Goal: Task Accomplishment & Management: Complete application form

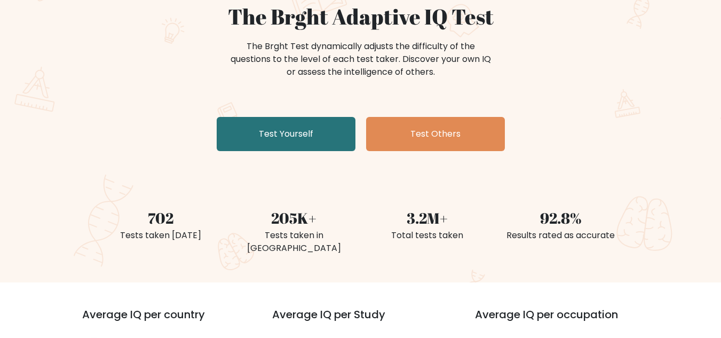
scroll to position [107, 0]
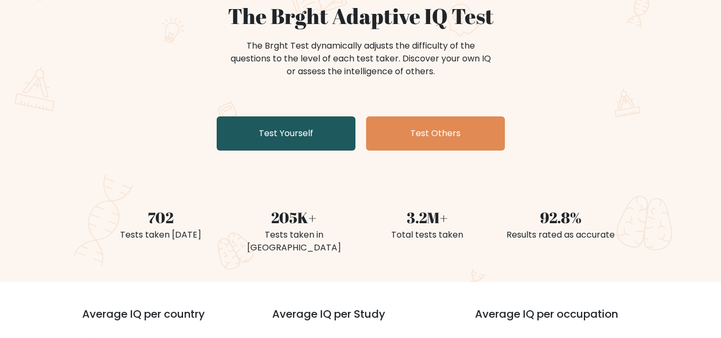
click at [259, 121] on link "Test Yourself" at bounding box center [286, 133] width 139 height 34
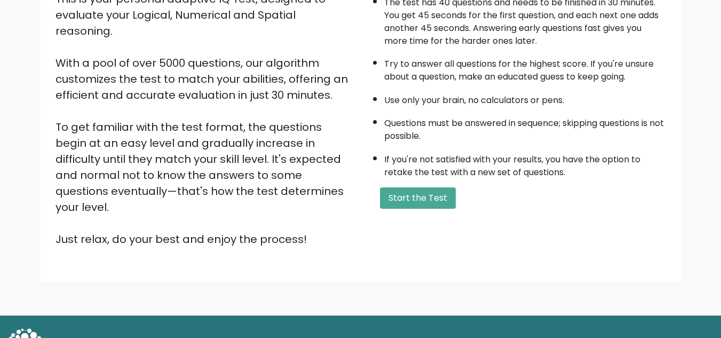
scroll to position [151, 0]
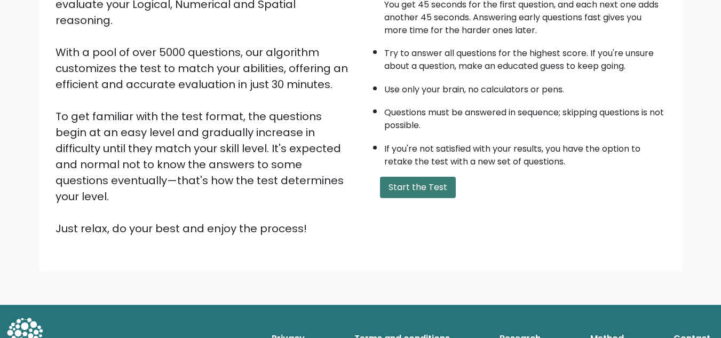
click at [408, 197] on button "Start the Test" at bounding box center [418, 187] width 76 height 21
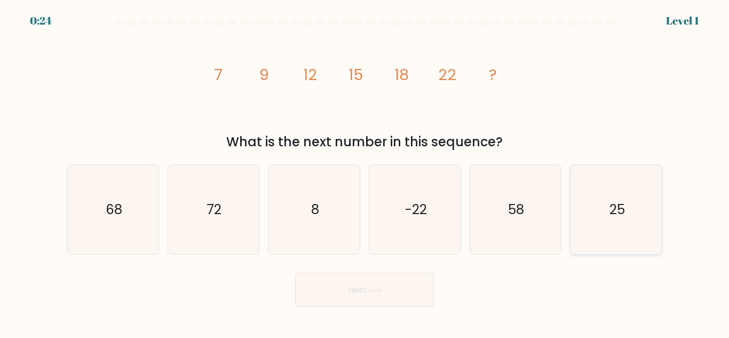
click at [603, 192] on icon "25" at bounding box center [616, 209] width 89 height 89
click at [365, 172] on input "f. 25" at bounding box center [365, 170] width 1 height 3
radio input "true"
click at [383, 286] on button "Next" at bounding box center [364, 290] width 139 height 34
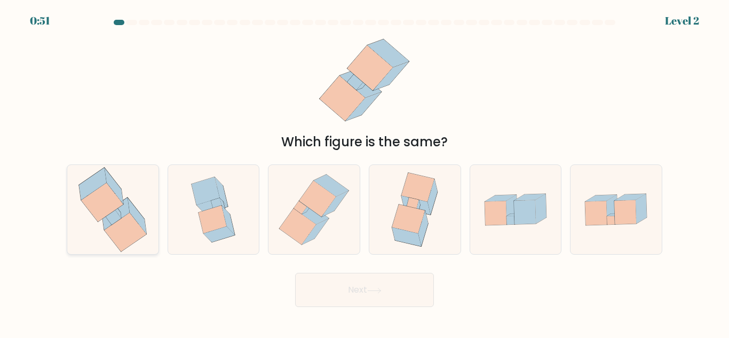
click at [125, 211] on icon at bounding box center [115, 213] width 27 height 32
click at [365, 172] on input "a." at bounding box center [365, 170] width 1 height 3
radio input "true"
click at [342, 282] on button "Next" at bounding box center [364, 290] width 139 height 34
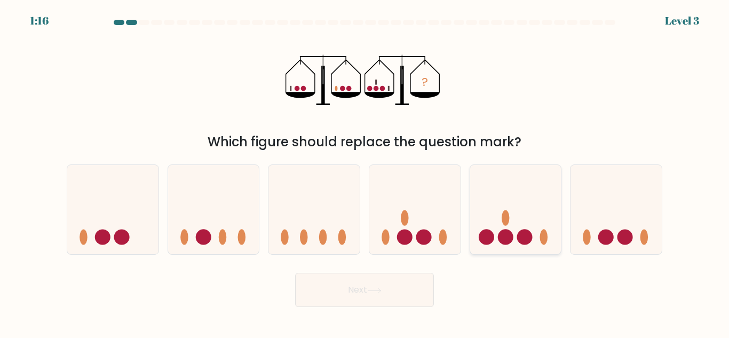
click at [507, 218] on ellipse at bounding box center [506, 217] width 8 height 15
click at [365, 172] on input "e." at bounding box center [365, 170] width 1 height 3
radio input "true"
click at [407, 283] on button "Next" at bounding box center [364, 290] width 139 height 34
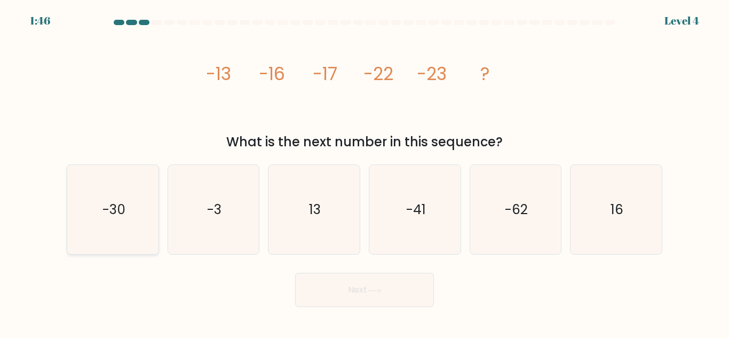
click at [129, 220] on icon "-30" at bounding box center [112, 209] width 89 height 89
click at [365, 172] on input "a. -30" at bounding box center [365, 170] width 1 height 3
radio input "true"
click at [358, 275] on button "Next" at bounding box center [364, 290] width 139 height 34
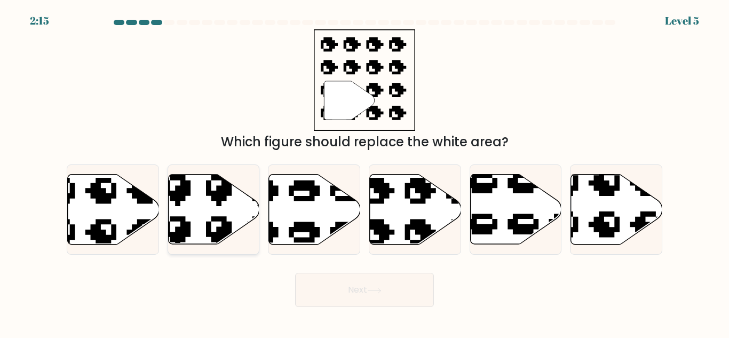
click at [214, 217] on icon at bounding box center [240, 169] width 150 height 155
click at [365, 172] on input "b." at bounding box center [365, 170] width 1 height 3
radio input "true"
click at [413, 232] on icon at bounding box center [415, 210] width 91 height 70
click at [365, 172] on input "d." at bounding box center [365, 170] width 1 height 3
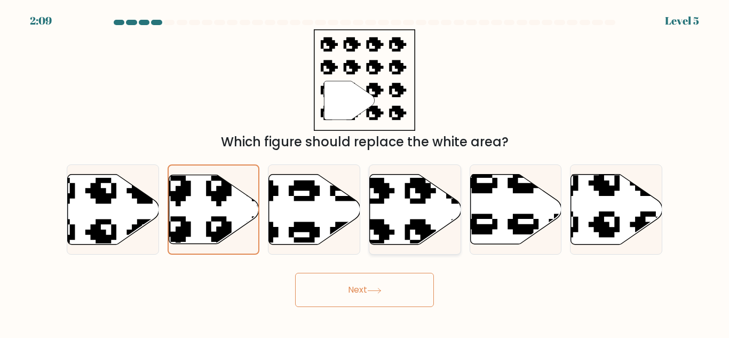
radio input "true"
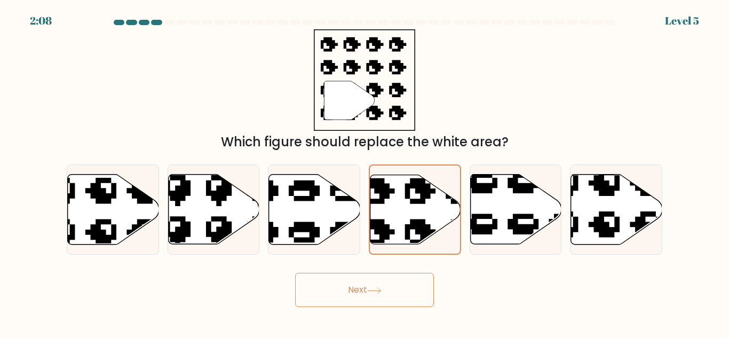
click at [405, 284] on button "Next" at bounding box center [364, 290] width 139 height 34
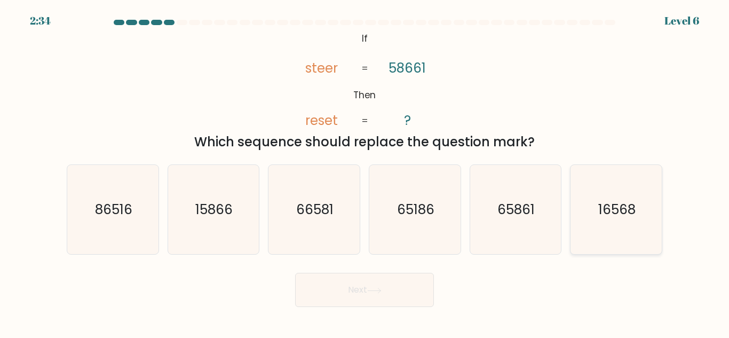
click at [636, 217] on icon "16568" at bounding box center [616, 209] width 89 height 89
click at [365, 172] on input "f. 16568" at bounding box center [365, 170] width 1 height 3
radio input "true"
click at [415, 294] on button "Next" at bounding box center [364, 290] width 139 height 34
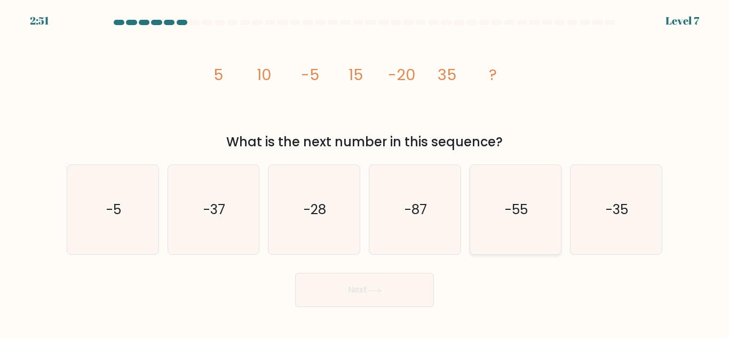
click at [528, 199] on icon "-55" at bounding box center [515, 209] width 89 height 89
click at [365, 172] on input "e. -55" at bounding box center [365, 170] width 1 height 3
radio input "true"
click at [395, 284] on button "Next" at bounding box center [364, 290] width 139 height 34
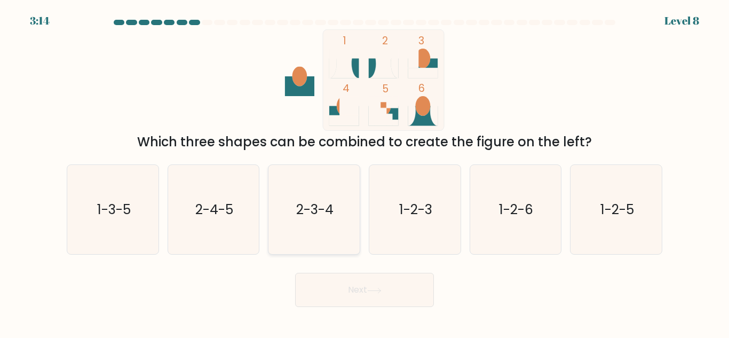
click at [306, 209] on text "2-3-4" at bounding box center [314, 209] width 37 height 19
click at [365, 172] on input "c. 2-3-4" at bounding box center [365, 170] width 1 height 3
radio input "true"
click at [365, 287] on button "Next" at bounding box center [364, 290] width 139 height 34
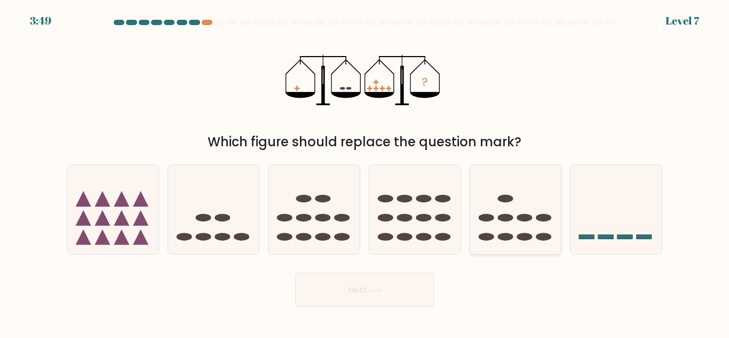
click at [497, 225] on icon at bounding box center [515, 209] width 91 height 75
click at [365, 172] on input "e." at bounding box center [365, 170] width 1 height 3
radio input "true"
click at [421, 290] on button "Next" at bounding box center [364, 290] width 139 height 34
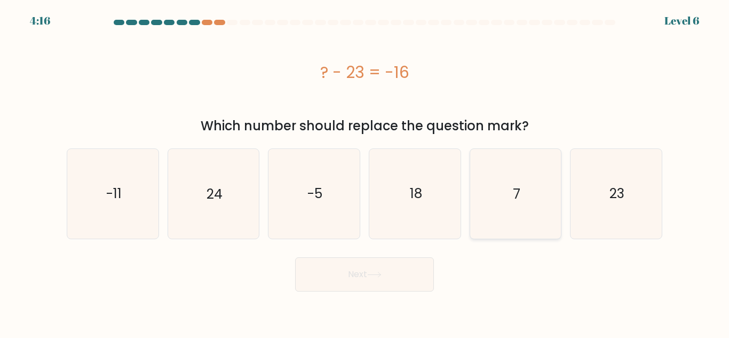
click at [500, 196] on icon "7" at bounding box center [515, 193] width 89 height 89
click at [365, 172] on input "e. 7" at bounding box center [365, 170] width 1 height 3
radio input "true"
click at [367, 276] on button "Next" at bounding box center [364, 274] width 139 height 34
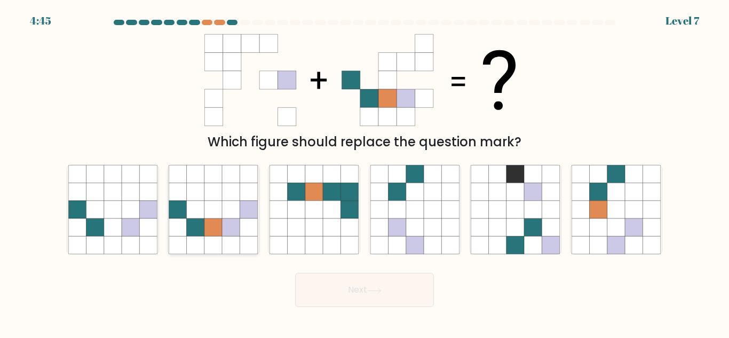
click at [208, 233] on icon at bounding box center [213, 227] width 18 height 18
click at [365, 172] on input "b." at bounding box center [365, 170] width 1 height 3
radio input "true"
click at [393, 294] on button "Next" at bounding box center [364, 290] width 139 height 34
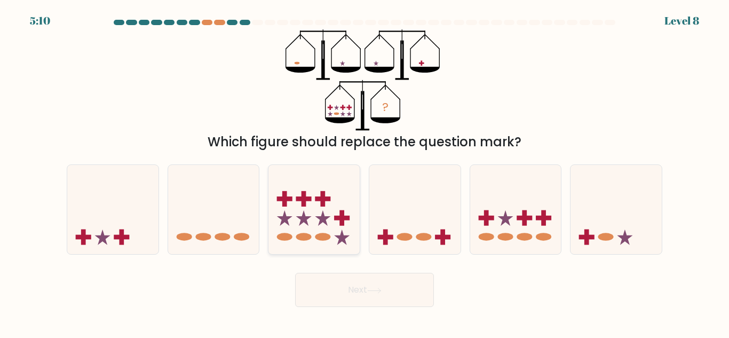
click at [304, 230] on icon at bounding box center [313, 209] width 91 height 75
click at [365, 172] on input "c." at bounding box center [365, 170] width 1 height 3
radio input "true"
click at [343, 275] on button "Next" at bounding box center [364, 290] width 139 height 34
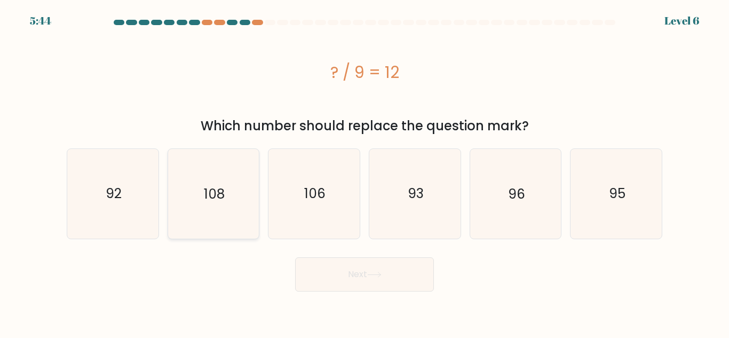
click at [219, 202] on text "108" at bounding box center [214, 193] width 21 height 19
click at [365, 172] on input "b. 108" at bounding box center [365, 170] width 1 height 3
radio input "true"
click at [367, 283] on button "Next" at bounding box center [364, 274] width 139 height 34
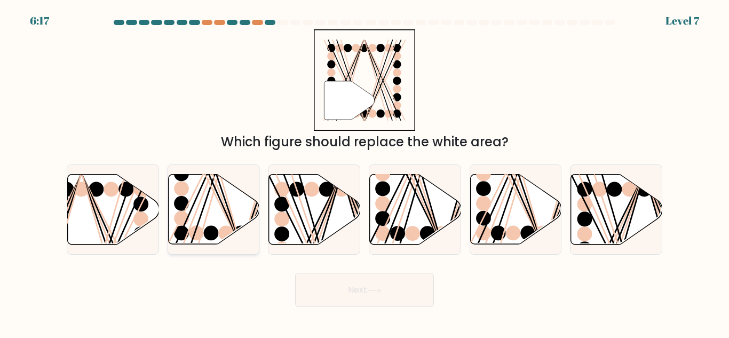
click at [212, 232] on ellipse at bounding box center [211, 233] width 15 height 15
click at [365, 172] on input "b." at bounding box center [365, 170] width 1 height 3
radio input "true"
click at [369, 287] on button "Next" at bounding box center [364, 290] width 139 height 34
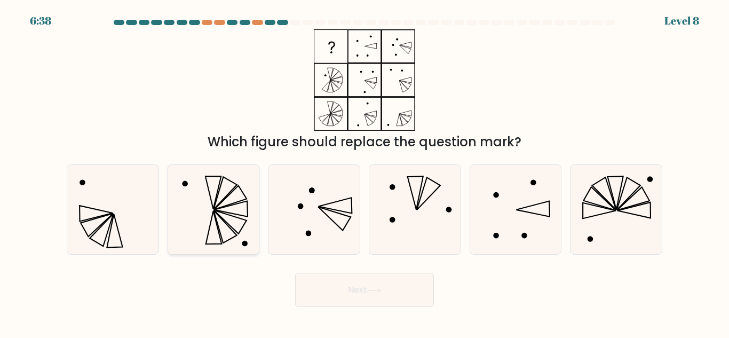
click at [236, 230] on icon at bounding box center [213, 209] width 89 height 89
click at [365, 172] on input "b." at bounding box center [365, 170] width 1 height 3
radio input "true"
click at [362, 293] on button "Next" at bounding box center [364, 290] width 139 height 34
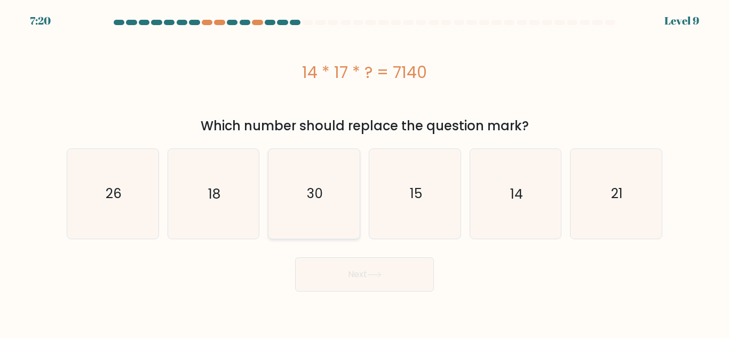
click at [307, 214] on icon "30" at bounding box center [314, 193] width 89 height 89
click at [365, 172] on input "c. 30" at bounding box center [365, 170] width 1 height 3
radio input "true"
click at [346, 266] on button "Next" at bounding box center [364, 274] width 139 height 34
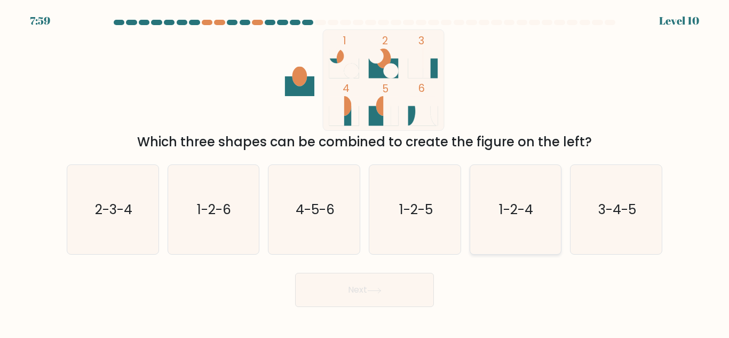
click at [518, 226] on icon "1-2-4" at bounding box center [515, 209] width 89 height 89
click at [365, 172] on input "e. 1-2-4" at bounding box center [365, 170] width 1 height 3
radio input "true"
click at [418, 291] on button "Next" at bounding box center [364, 290] width 139 height 34
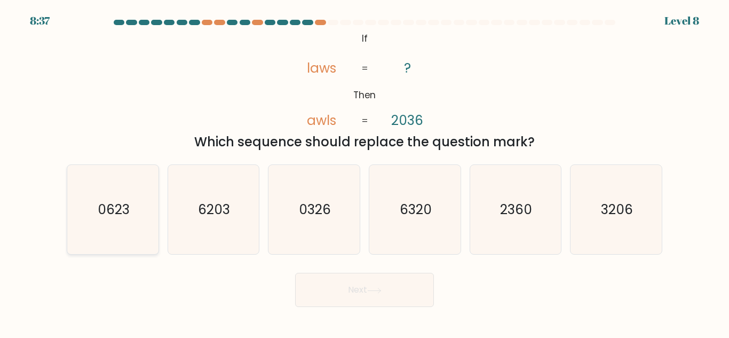
click at [132, 199] on icon "0623" at bounding box center [112, 209] width 89 height 89
click at [365, 172] on input "a. 0623" at bounding box center [365, 170] width 1 height 3
radio input "true"
click at [363, 287] on button "Next" at bounding box center [364, 290] width 139 height 34
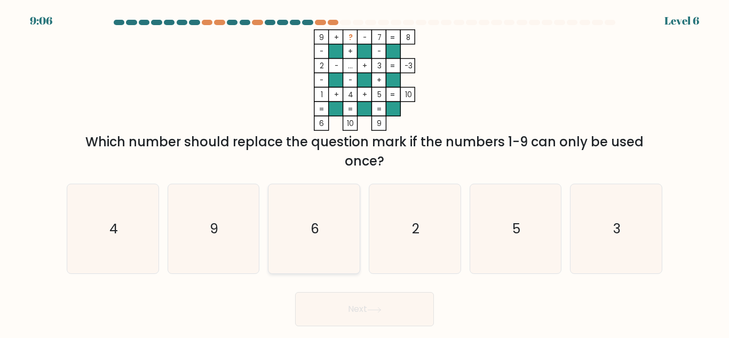
click at [284, 233] on icon "6" at bounding box center [314, 228] width 89 height 89
click at [365, 172] on input "c. 6" at bounding box center [365, 170] width 1 height 3
radio input "true"
click at [346, 306] on button "Next" at bounding box center [364, 309] width 139 height 34
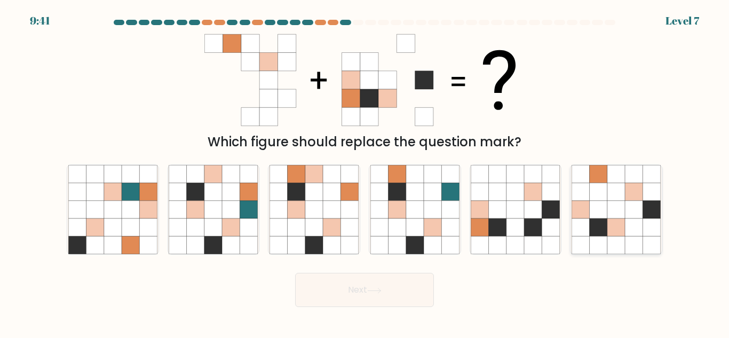
click at [606, 228] on icon at bounding box center [599, 227] width 18 height 18
click at [365, 172] on input "f." at bounding box center [365, 170] width 1 height 3
radio input "true"
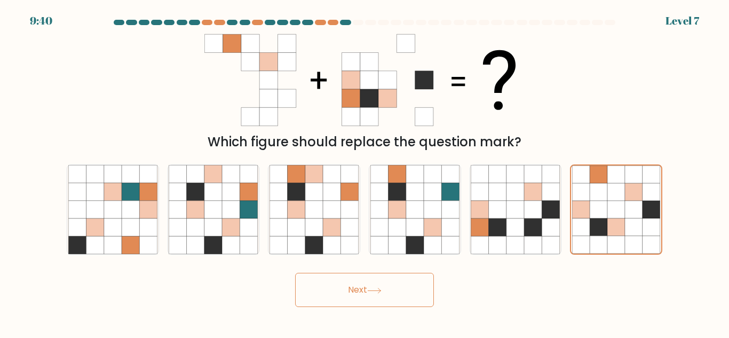
click at [398, 284] on button "Next" at bounding box center [364, 290] width 139 height 34
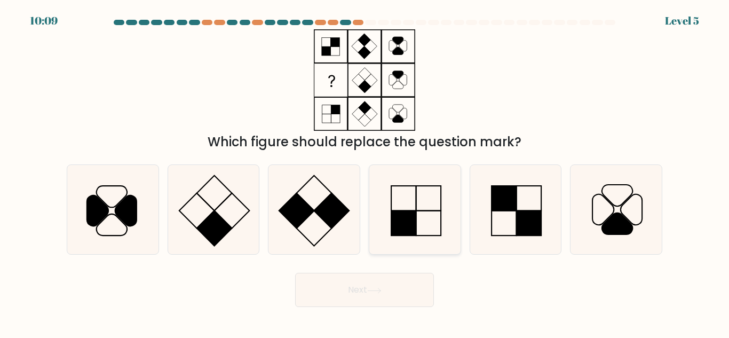
click at [423, 214] on icon at bounding box center [414, 209] width 89 height 89
click at [365, 172] on input "d." at bounding box center [365, 170] width 1 height 3
radio input "true"
click at [372, 285] on button "Next" at bounding box center [364, 290] width 139 height 34
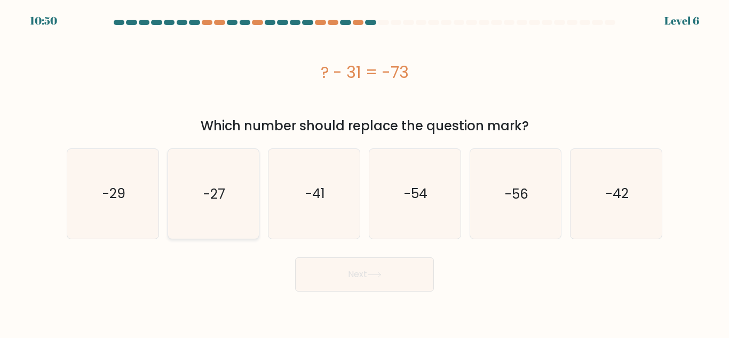
click at [215, 218] on icon "-27" at bounding box center [213, 193] width 89 height 89
click at [365, 172] on input "b. -27" at bounding box center [365, 170] width 1 height 3
radio input "true"
click at [379, 267] on button "Next" at bounding box center [364, 274] width 139 height 34
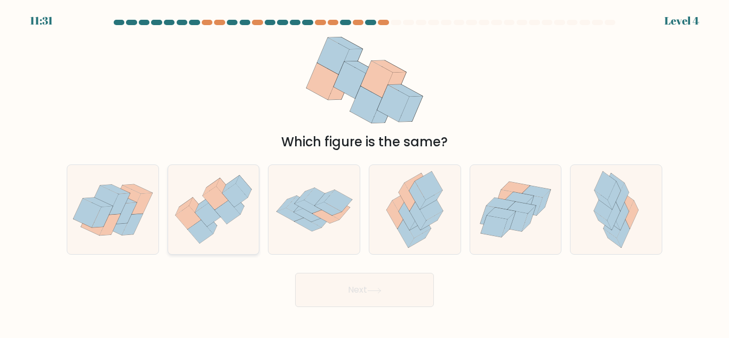
click at [236, 215] on icon at bounding box center [228, 212] width 26 height 23
click at [365, 172] on input "b." at bounding box center [365, 170] width 1 height 3
radio input "true"
click at [361, 284] on button "Next" at bounding box center [364, 290] width 139 height 34
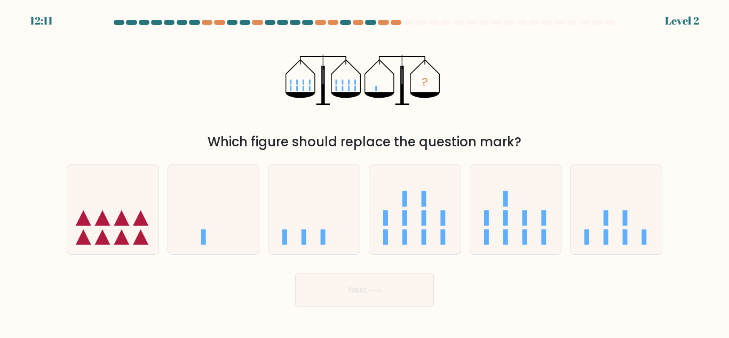
drag, startPoint x: 231, startPoint y: 233, endPoint x: 328, endPoint y: 266, distance: 103.1
click at [231, 233] on icon at bounding box center [213, 209] width 91 height 75
click at [365, 172] on input "b." at bounding box center [365, 170] width 1 height 3
radio input "true"
click at [360, 286] on button "Next" at bounding box center [364, 290] width 139 height 34
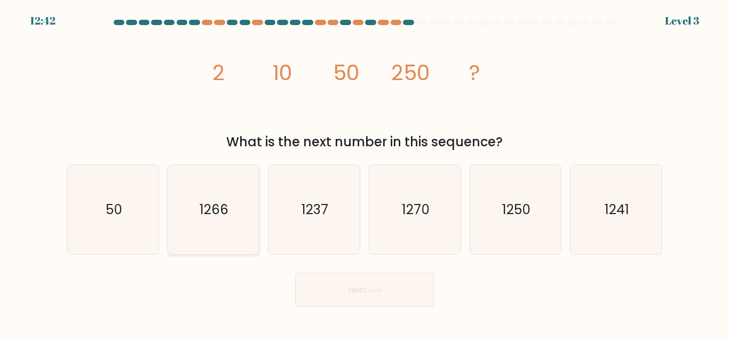
click at [196, 196] on icon "1266" at bounding box center [213, 209] width 89 height 89
click at [365, 172] on input "b. 1266" at bounding box center [365, 170] width 1 height 3
radio input "true"
click at [379, 291] on icon at bounding box center [374, 291] width 14 height 6
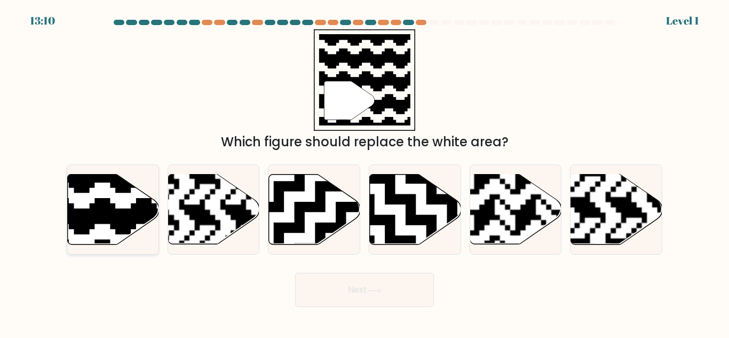
click at [117, 211] on icon at bounding box center [141, 172] width 165 height 165
click at [365, 172] on input "a." at bounding box center [365, 170] width 1 height 3
radio input "true"
click at [401, 277] on button "Next" at bounding box center [364, 290] width 139 height 34
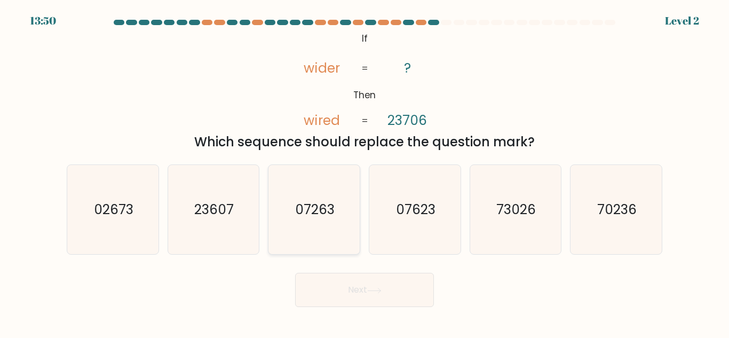
click at [326, 231] on icon "07263" at bounding box center [314, 209] width 89 height 89
click at [365, 172] on input "c. 07263" at bounding box center [365, 170] width 1 height 3
radio input "true"
drag, startPoint x: 128, startPoint y: 239, endPoint x: 147, endPoint y: 242, distance: 19.5
click at [128, 238] on icon "02673" at bounding box center [112, 209] width 89 height 89
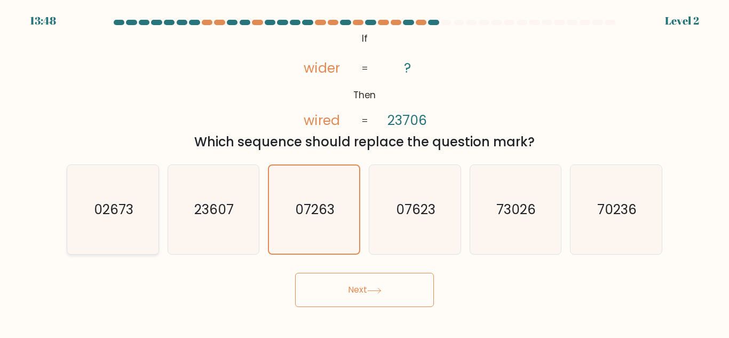
click at [365, 172] on input "a. 02673" at bounding box center [365, 170] width 1 height 3
radio input "true"
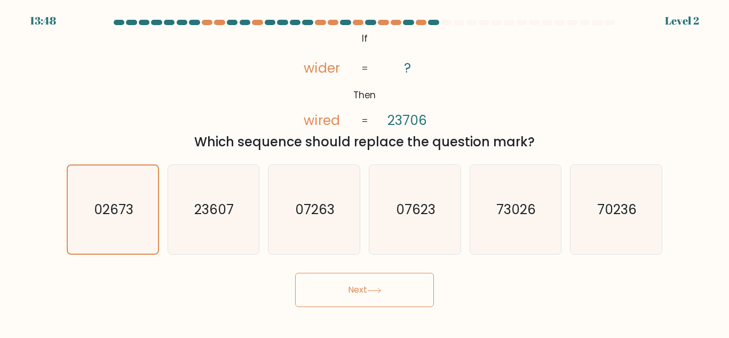
click at [427, 283] on button "Next" at bounding box center [364, 290] width 139 height 34
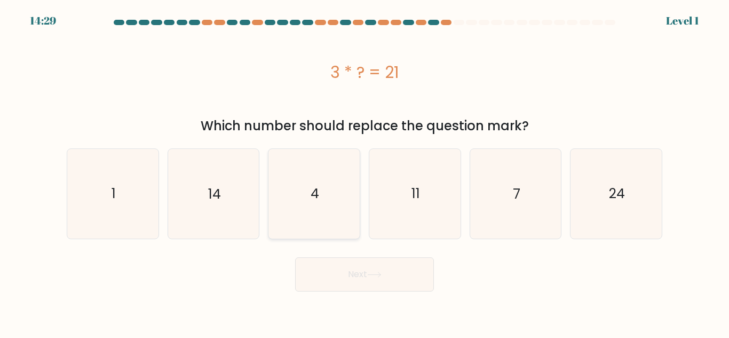
click at [312, 195] on text "4" at bounding box center [315, 193] width 9 height 19
click at [365, 172] on input "c. 4" at bounding box center [365, 170] width 1 height 3
radio input "true"
click at [514, 207] on icon "7" at bounding box center [515, 193] width 89 height 89
click at [365, 172] on input "e. 7" at bounding box center [365, 170] width 1 height 3
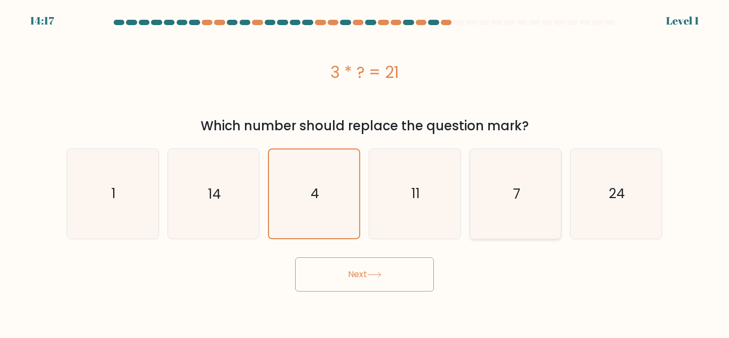
radio input "true"
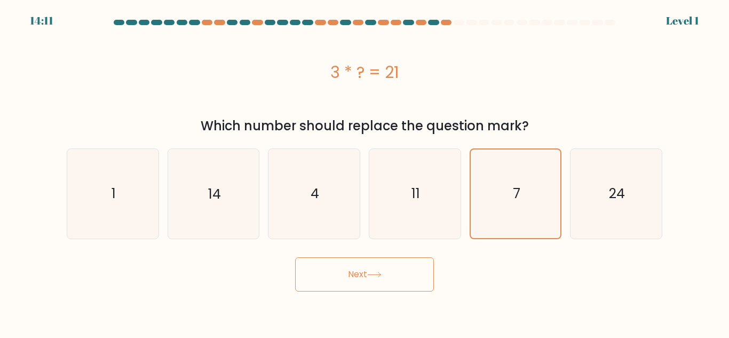
click at [378, 290] on button "Next" at bounding box center [364, 274] width 139 height 34
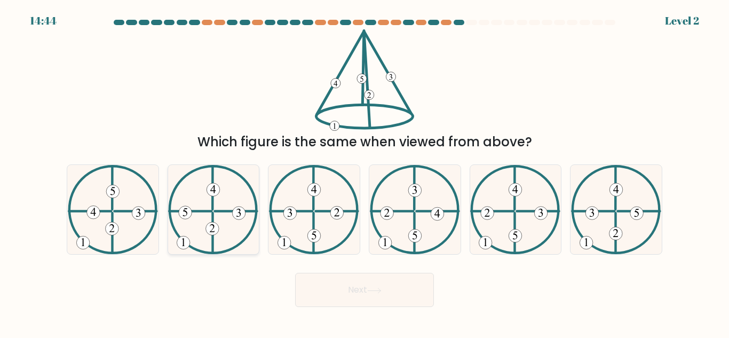
click at [220, 242] on icon at bounding box center [213, 209] width 90 height 89
click at [365, 172] on input "b." at bounding box center [365, 170] width 1 height 3
radio input "true"
click at [149, 228] on icon at bounding box center [113, 209] width 90 height 89
click at [365, 172] on input "a." at bounding box center [365, 170] width 1 height 3
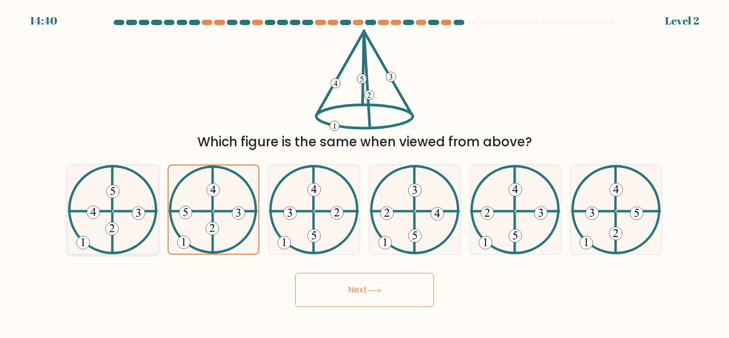
radio input "true"
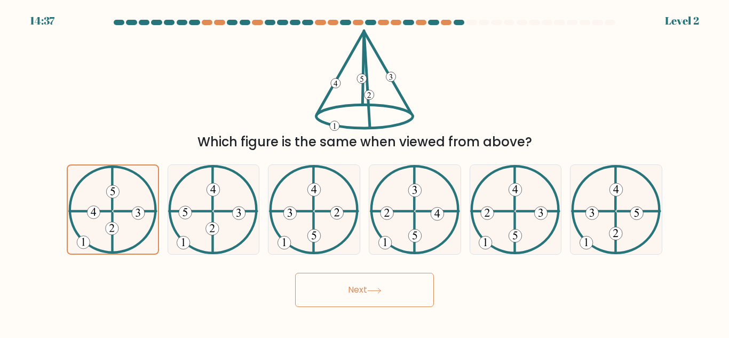
click at [371, 292] on icon at bounding box center [374, 291] width 14 height 6
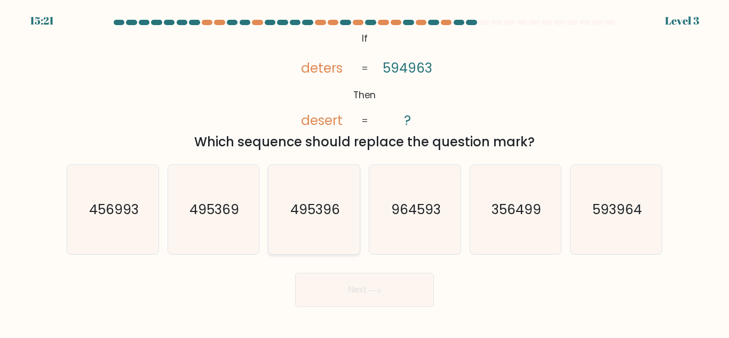
click at [274, 219] on icon "495396" at bounding box center [314, 209] width 89 height 89
click at [365, 172] on input "c. 495396" at bounding box center [365, 170] width 1 height 3
radio input "true"
click at [351, 282] on button "Next" at bounding box center [364, 290] width 139 height 34
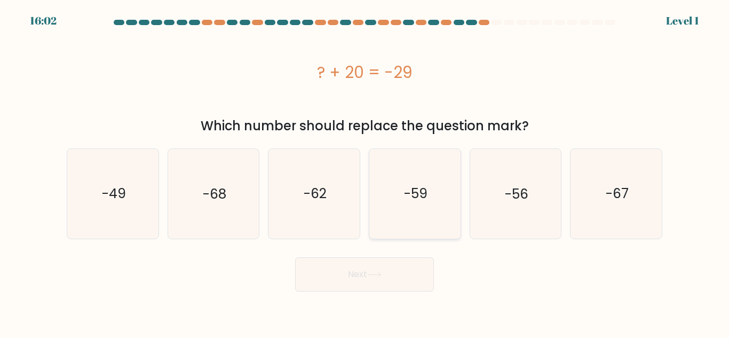
click at [404, 204] on icon "-59" at bounding box center [414, 193] width 89 height 89
click at [365, 172] on input "d. -59" at bounding box center [365, 170] width 1 height 3
radio input "true"
click at [383, 269] on button "Next" at bounding box center [364, 274] width 139 height 34
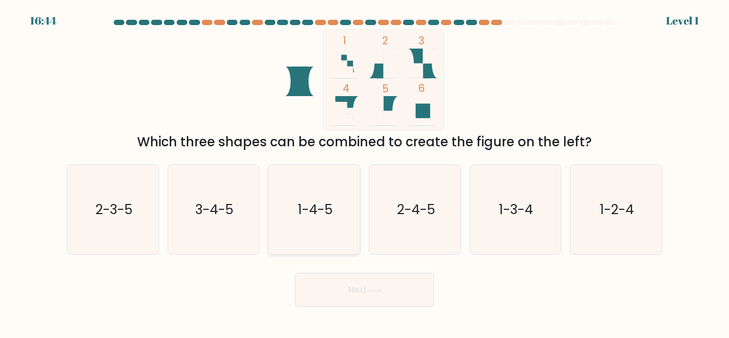
click at [327, 231] on icon "1-4-5" at bounding box center [314, 209] width 89 height 89
click at [365, 172] on input "c. 1-4-5" at bounding box center [365, 170] width 1 height 3
radio input "true"
click at [507, 279] on div "Next" at bounding box center [364, 286] width 608 height 39
click at [411, 294] on button "Next" at bounding box center [364, 290] width 139 height 34
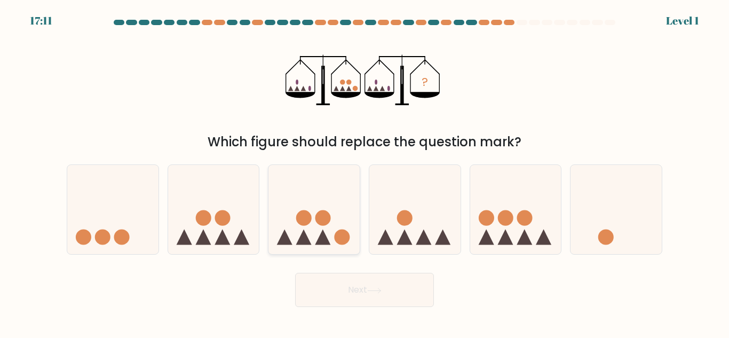
click at [334, 228] on icon at bounding box center [313, 209] width 91 height 75
click at [365, 172] on input "c." at bounding box center [365, 170] width 1 height 3
radio input "true"
click at [365, 283] on button "Next" at bounding box center [364, 290] width 139 height 34
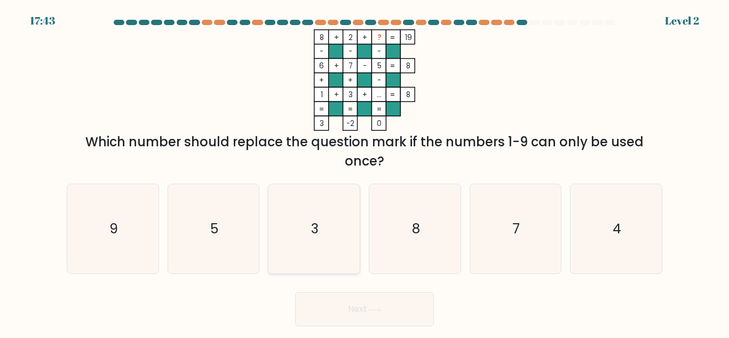
click at [336, 219] on icon "3" at bounding box center [314, 228] width 89 height 89
click at [365, 172] on input "c. 3" at bounding box center [365, 170] width 1 height 3
radio input "true"
click at [369, 292] on button "Next" at bounding box center [364, 309] width 139 height 34
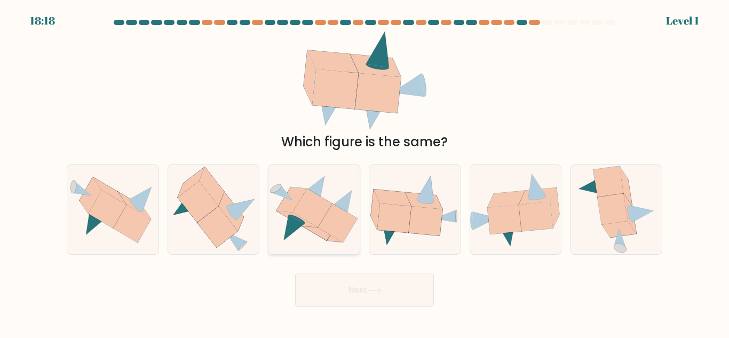
click at [316, 220] on icon at bounding box center [312, 207] width 39 height 38
click at [365, 172] on input "c." at bounding box center [365, 170] width 1 height 3
radio input "true"
click at [368, 286] on button "Next" at bounding box center [364, 290] width 139 height 34
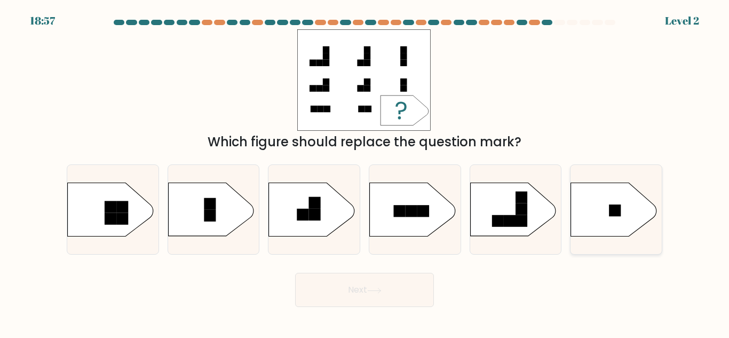
click at [616, 212] on rect at bounding box center [615, 210] width 12 height 12
click at [365, 172] on input "f." at bounding box center [365, 170] width 1 height 3
radio input "true"
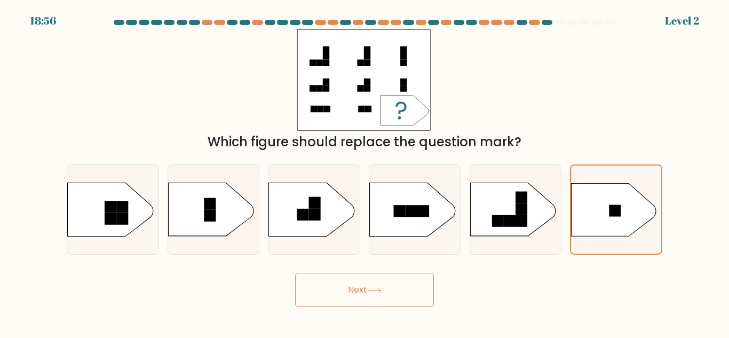
click at [417, 276] on button "Next" at bounding box center [364, 290] width 139 height 34
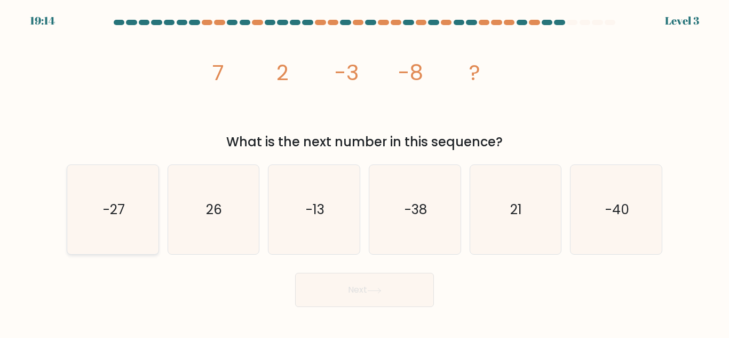
click at [105, 228] on icon "-27" at bounding box center [112, 209] width 89 height 89
click at [365, 172] on input "a. -27" at bounding box center [365, 170] width 1 height 3
radio input "true"
click at [380, 280] on button "Next" at bounding box center [364, 290] width 139 height 34
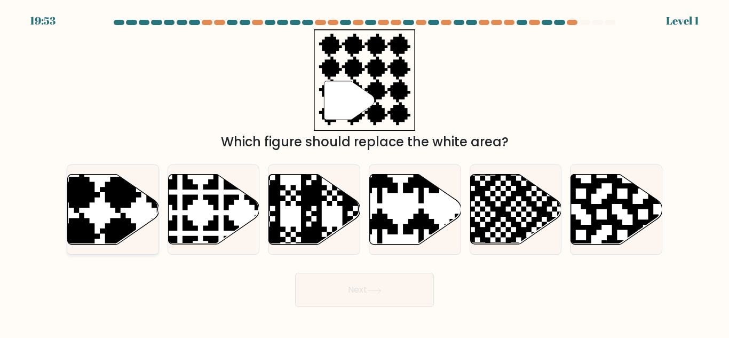
click at [100, 184] on icon at bounding box center [113, 210] width 91 height 70
click at [365, 172] on input "a." at bounding box center [365, 170] width 1 height 3
radio input "true"
click at [381, 291] on icon at bounding box center [374, 290] width 13 height 5
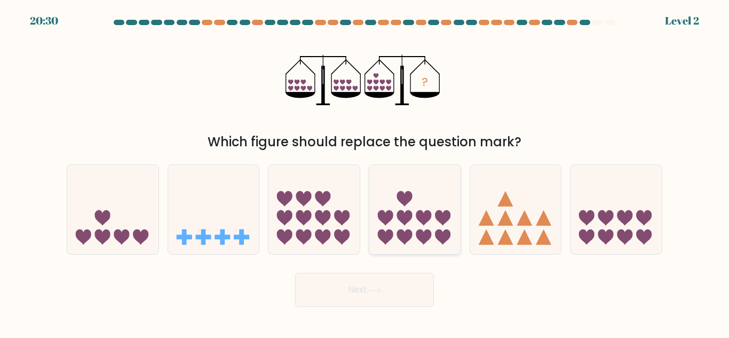
click at [436, 215] on icon at bounding box center [442, 217] width 15 height 15
click at [365, 172] on input "d." at bounding box center [365, 170] width 1 height 3
radio input "true"
click at [408, 283] on button "Next" at bounding box center [364, 290] width 139 height 34
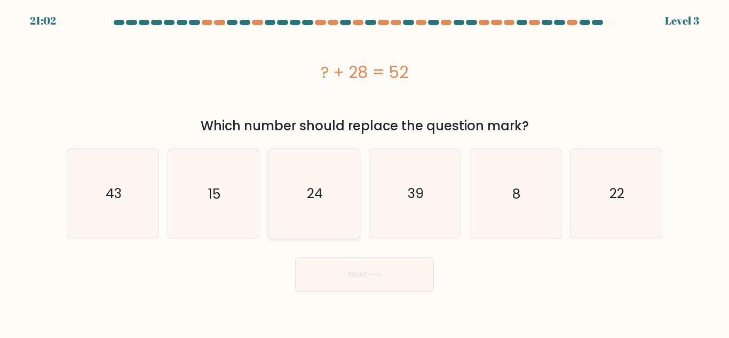
click at [319, 197] on text "24" at bounding box center [315, 193] width 16 height 19
click at [365, 172] on input "c. 24" at bounding box center [365, 170] width 1 height 3
radio input "true"
click at [325, 284] on button "Next" at bounding box center [364, 274] width 139 height 34
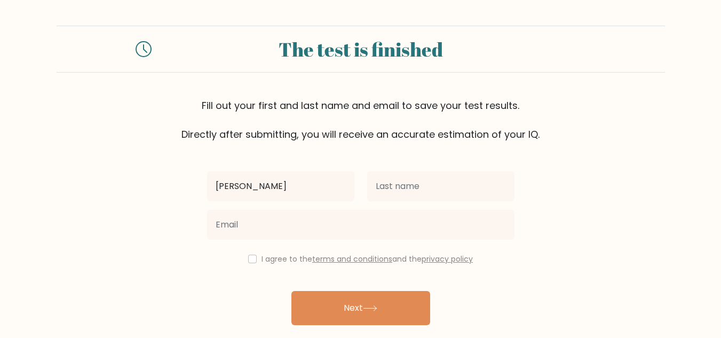
type input "Randell"
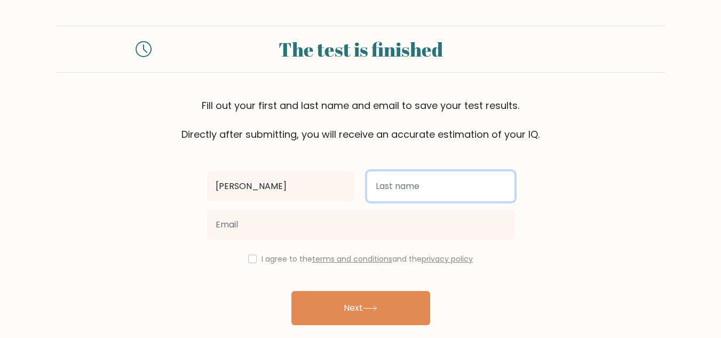
click at [426, 173] on input "text" at bounding box center [440, 186] width 147 height 30
type input "Tade"
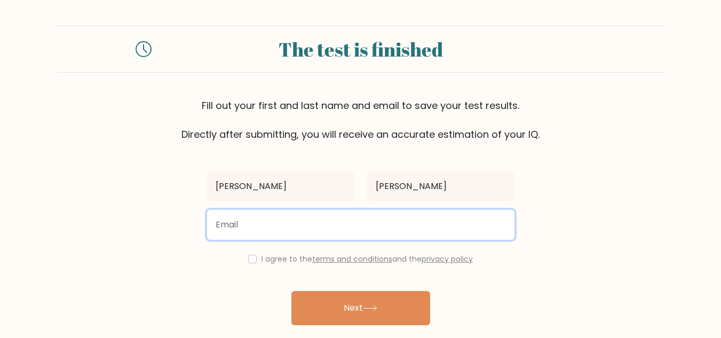
click at [327, 218] on input "email" at bounding box center [360, 225] width 307 height 30
drag, startPoint x: 321, startPoint y: 225, endPoint x: 275, endPoint y: 227, distance: 46.0
click at [275, 227] on input "email" at bounding box center [360, 225] width 307 height 30
type input "randelltade13@gmail.com"
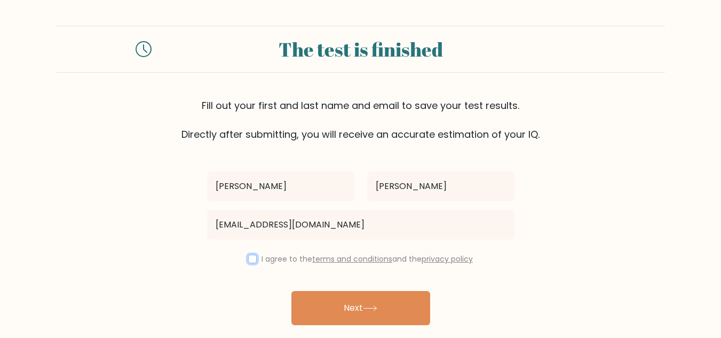
click at [248, 260] on input "checkbox" at bounding box center [252, 259] width 9 height 9
checkbox input "true"
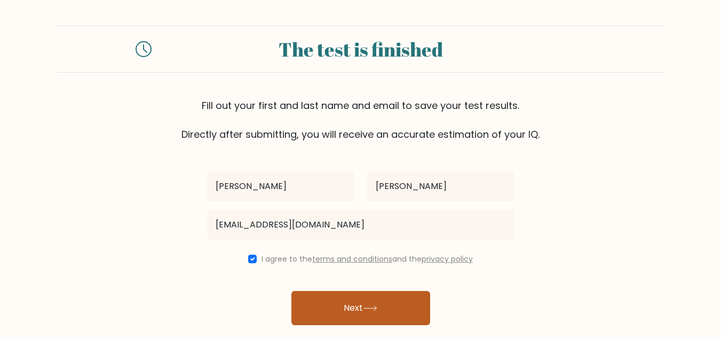
click at [313, 311] on button "Next" at bounding box center [360, 308] width 139 height 34
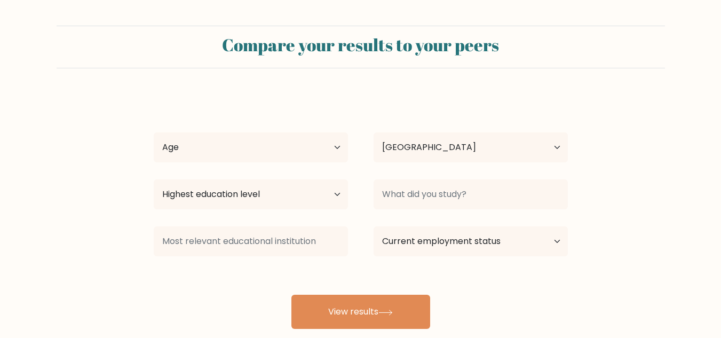
select select "PH"
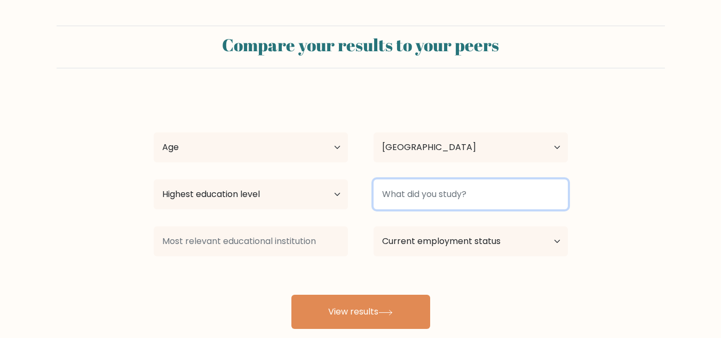
click at [413, 200] on input at bounding box center [471, 194] width 194 height 30
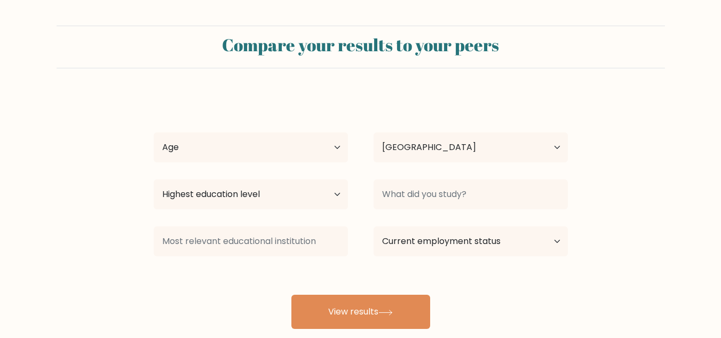
click at [349, 224] on div at bounding box center [251, 241] width 220 height 38
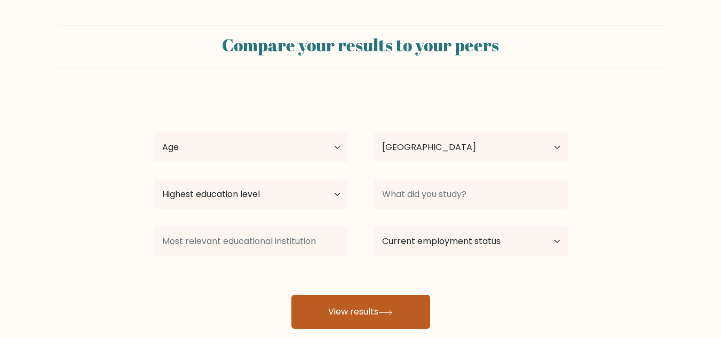
click at [371, 303] on button "View results" at bounding box center [360, 312] width 139 height 34
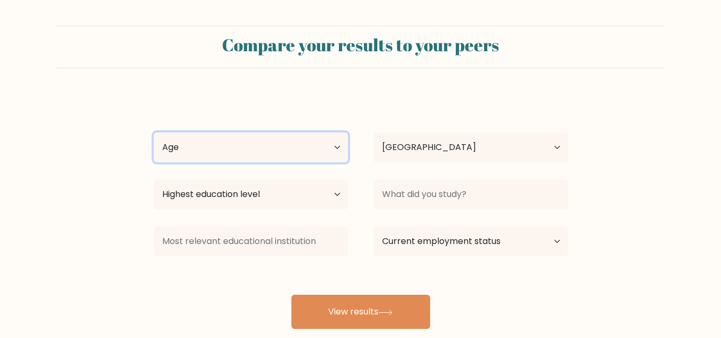
click at [235, 140] on select "Age Under 18 years old 18-24 years old 25-34 years old 35-44 years old 45-54 ye…" at bounding box center [251, 147] width 194 height 30
click at [154, 132] on select "Age Under 18 years old 18-24 years old 25-34 years old 35-44 years old 45-54 ye…" at bounding box center [251, 147] width 194 height 30
click at [227, 154] on select "Age Under 18 years old 18-24 years old 25-34 years old 35-44 years old 45-54 ye…" at bounding box center [251, 147] width 194 height 30
select select "18_24"
click at [154, 132] on select "Age Under 18 years old 18-24 years old 25-34 years old 35-44 years old 45-54 ye…" at bounding box center [251, 147] width 194 height 30
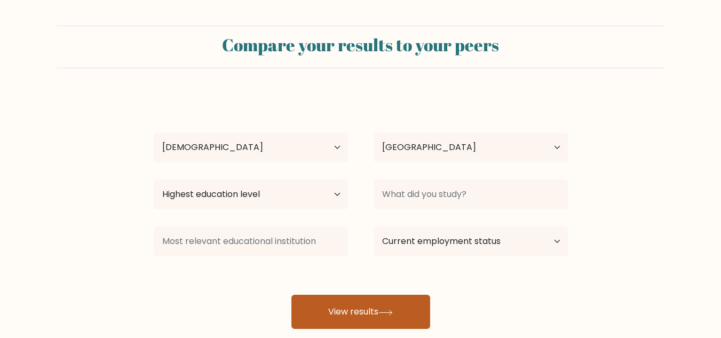
click at [356, 312] on button "View results" at bounding box center [360, 312] width 139 height 34
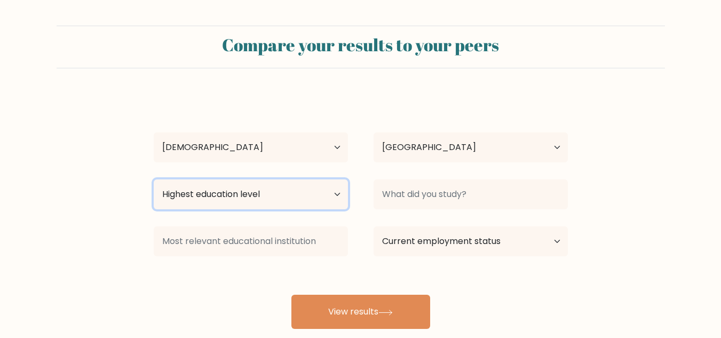
click at [283, 196] on select "Highest education level No schooling Primary Lower Secondary Upper Secondary Oc…" at bounding box center [251, 194] width 194 height 30
select select "bachelors_degree"
click at [154, 179] on select "Highest education level No schooling Primary Lower Secondary Upper Secondary Oc…" at bounding box center [251, 194] width 194 height 30
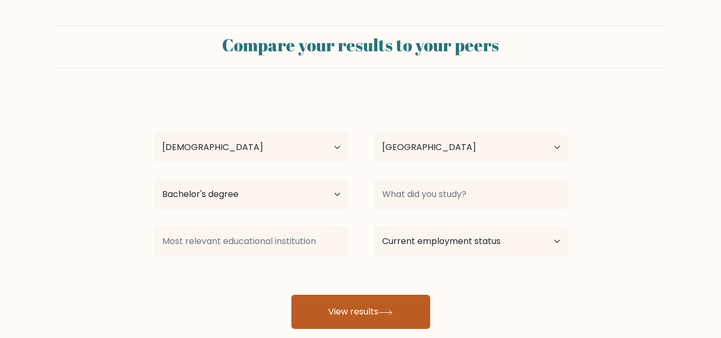
click at [369, 298] on button "View results" at bounding box center [360, 312] width 139 height 34
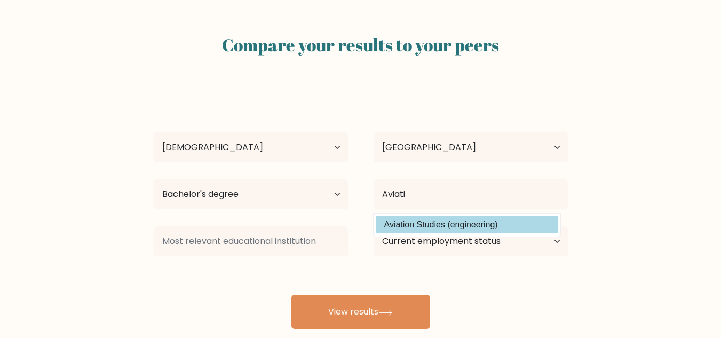
click at [461, 225] on option "Aviation Studies (engineering)" at bounding box center [466, 224] width 181 height 17
type input "Aviation Studies"
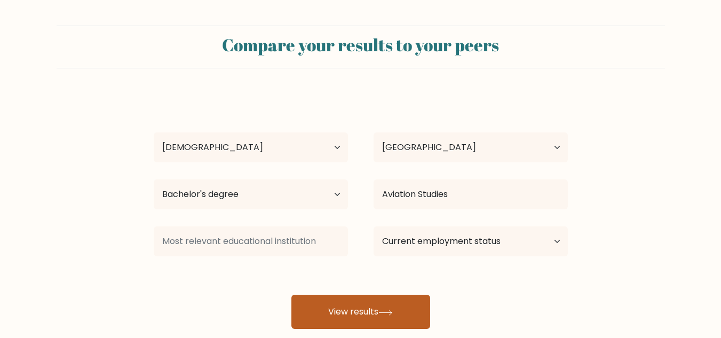
click at [420, 302] on button "View results" at bounding box center [360, 312] width 139 height 34
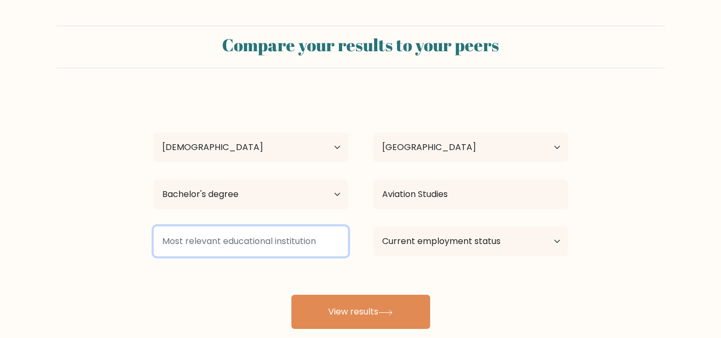
click at [297, 243] on input at bounding box center [251, 241] width 194 height 30
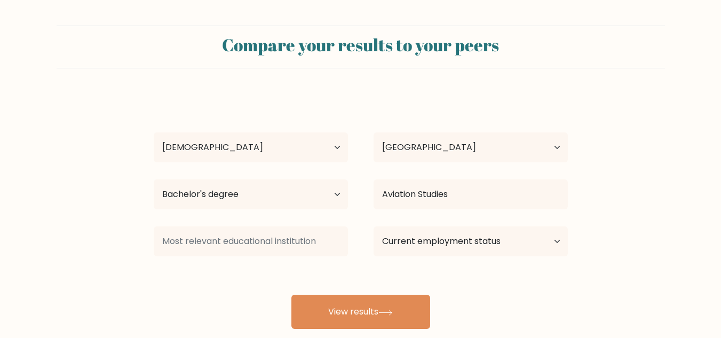
click at [322, 273] on div "Randell Tade Age Under 18 years old 18-24 years old 25-34 years old 35-44 years…" at bounding box center [360, 211] width 427 height 235
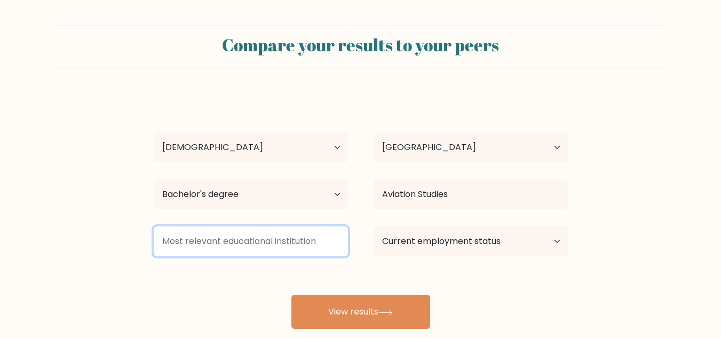
click at [280, 239] on input at bounding box center [251, 241] width 194 height 30
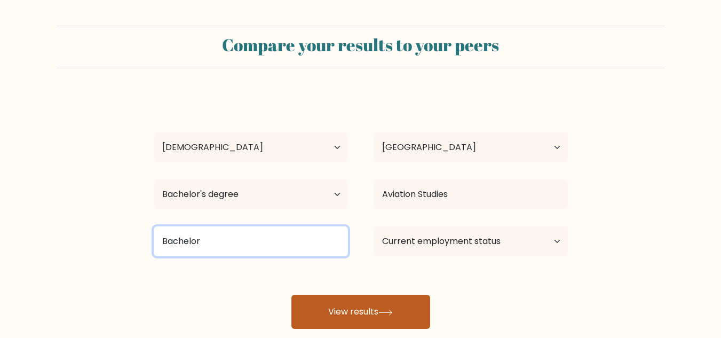
type input "Bachelor"
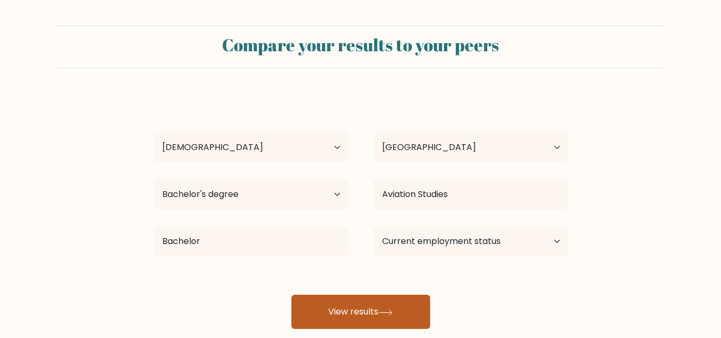
click at [370, 309] on button "View results" at bounding box center [360, 312] width 139 height 34
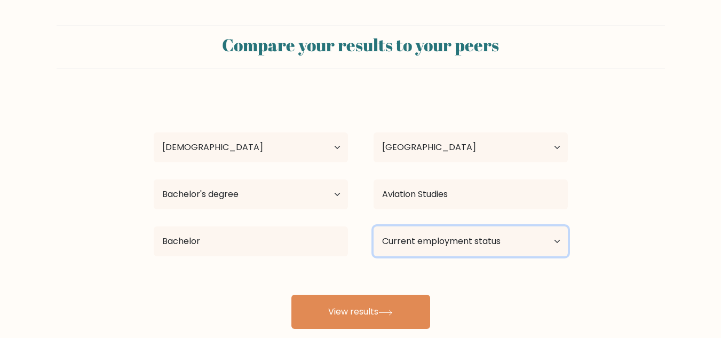
click at [394, 249] on select "Current employment status Employed Student Retired Other / prefer not to answer" at bounding box center [471, 241] width 194 height 30
select select "other"
click at [374, 226] on select "Current employment status Employed Student Retired Other / prefer not to answer" at bounding box center [471, 241] width 194 height 30
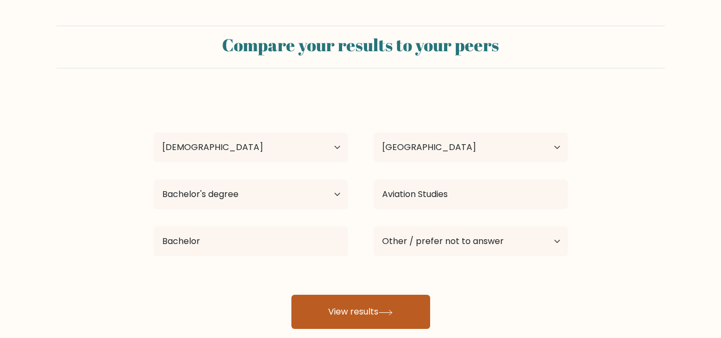
click at [346, 320] on button "View results" at bounding box center [360, 312] width 139 height 34
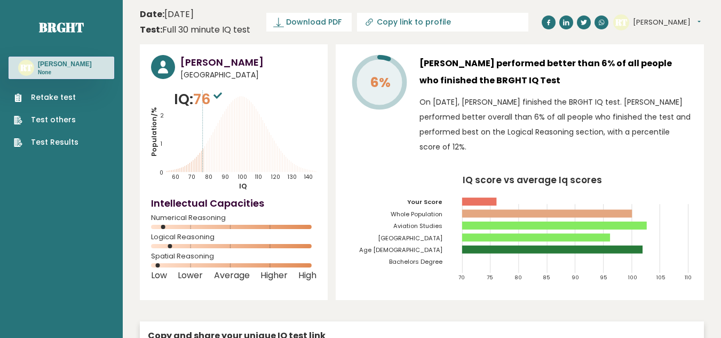
click at [220, 91] on sup at bounding box center [218, 95] width 14 height 15
